Goal: Find specific page/section: Find specific page/section

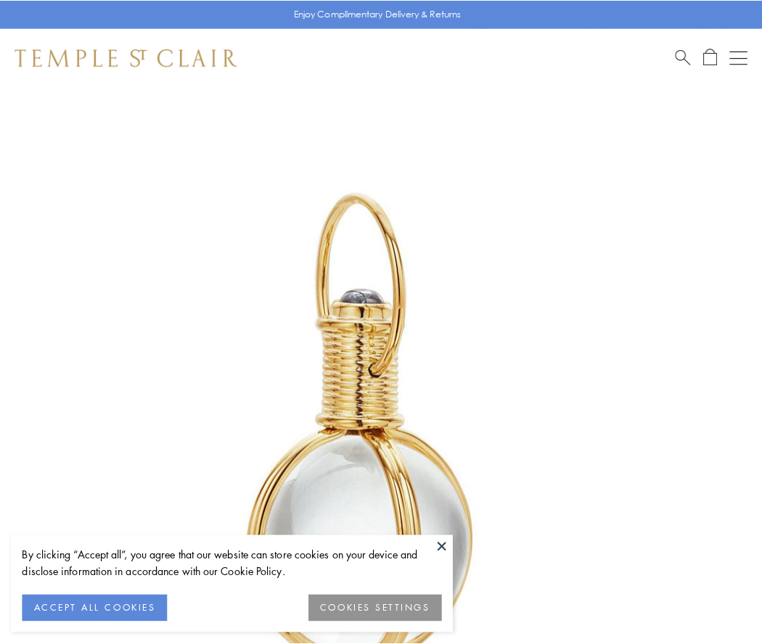
scroll to position [379, 0]
